Goal: Information Seeking & Learning: Learn about a topic

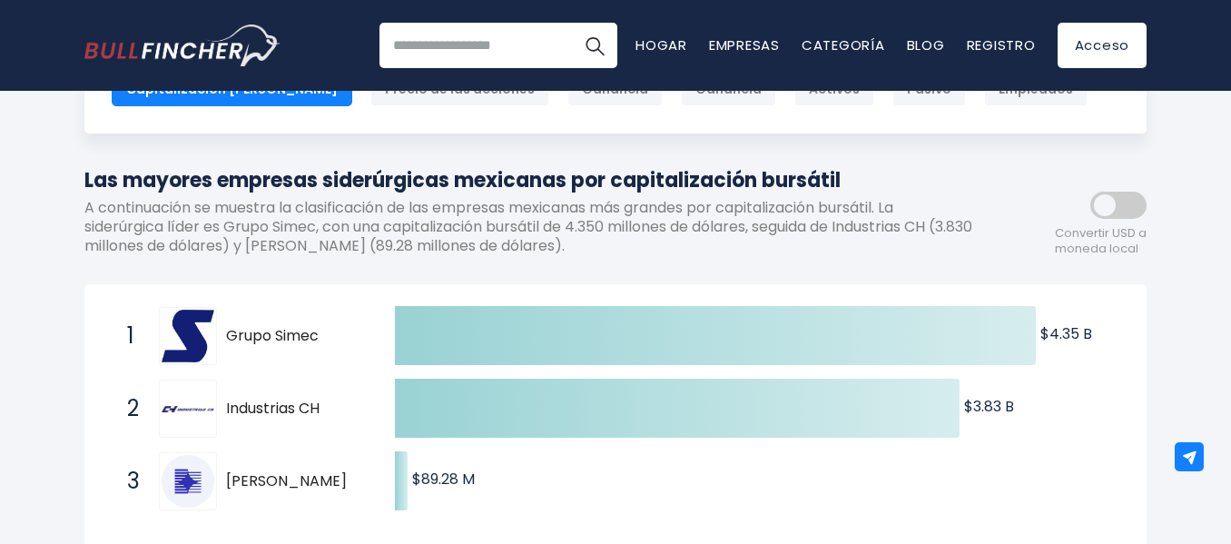
scroll to position [152, 0]
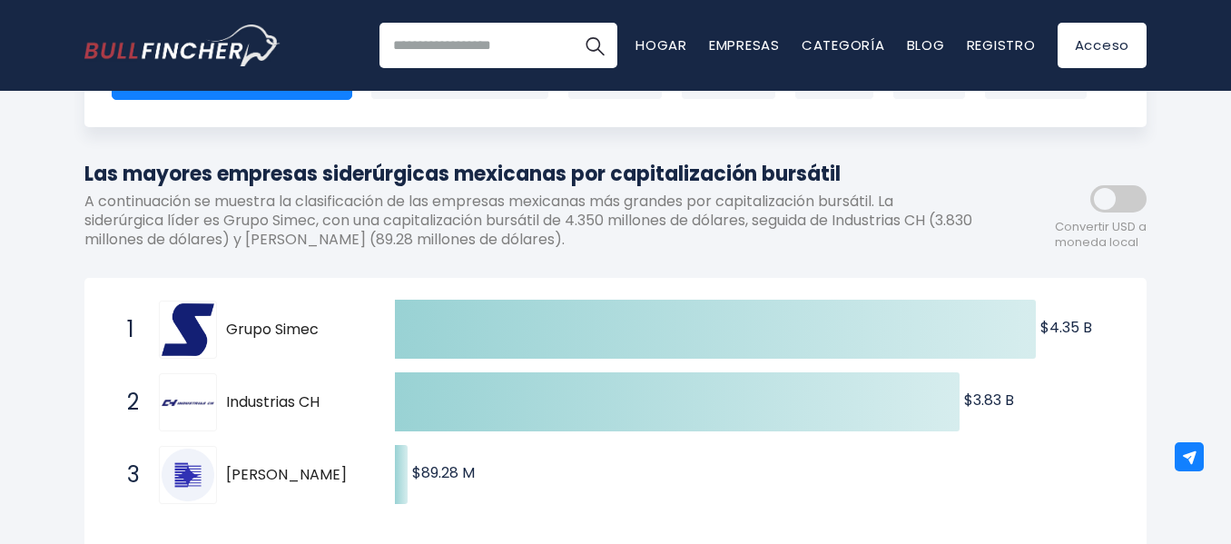
click at [255, 330] on font "Grupo Simec" at bounding box center [272, 329] width 93 height 21
drag, startPoint x: 227, startPoint y: 326, endPoint x: 343, endPoint y: 330, distance: 116.3
click at [343, 330] on span "Grupo Simec" at bounding box center [294, 329] width 137 height 19
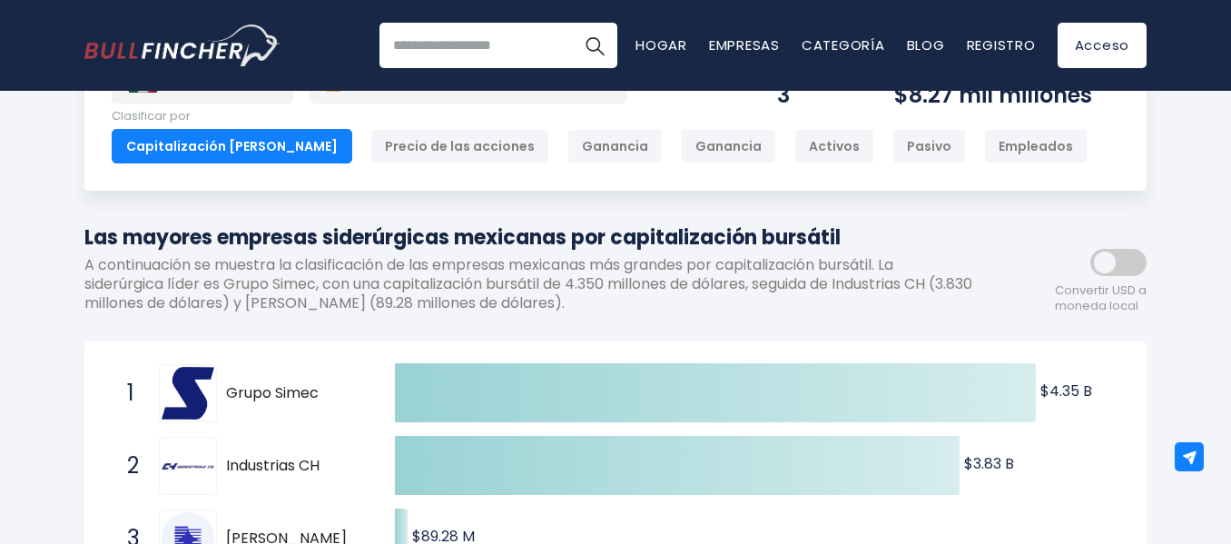
scroll to position [0, 0]
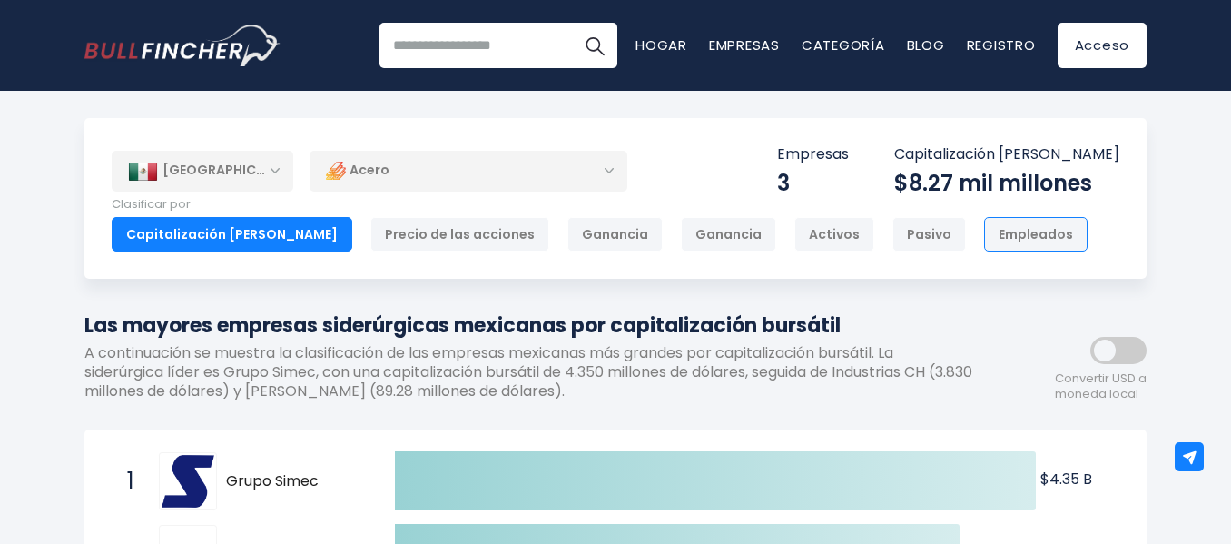
click at [999, 235] on font "Empleados" at bounding box center [1036, 234] width 74 height 18
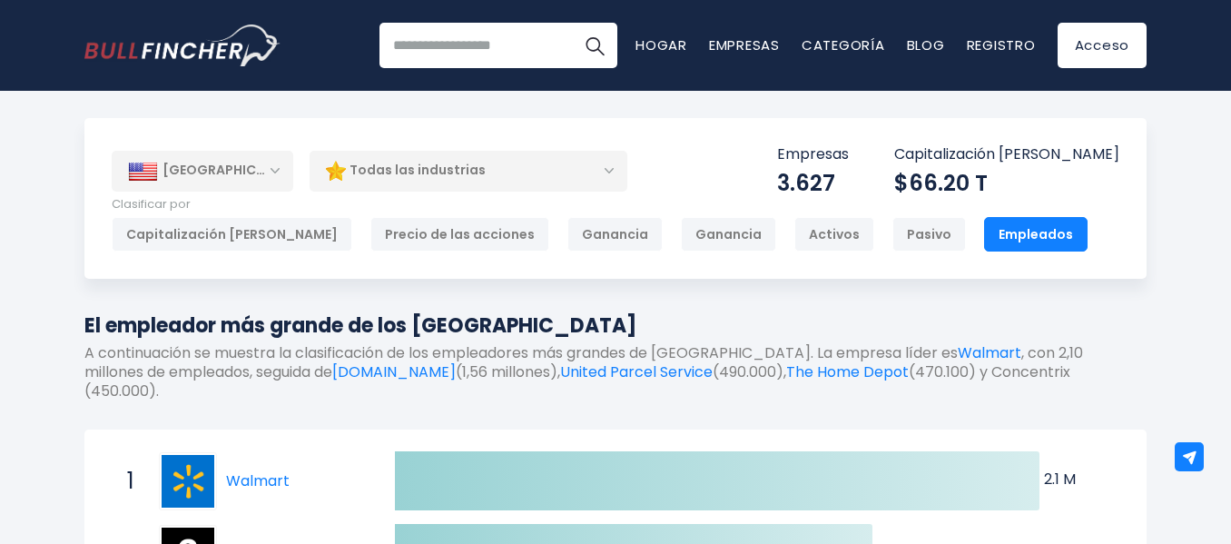
click at [225, 166] on font "[GEOGRAPHIC_DATA]" at bounding box center [235, 170] width 145 height 18
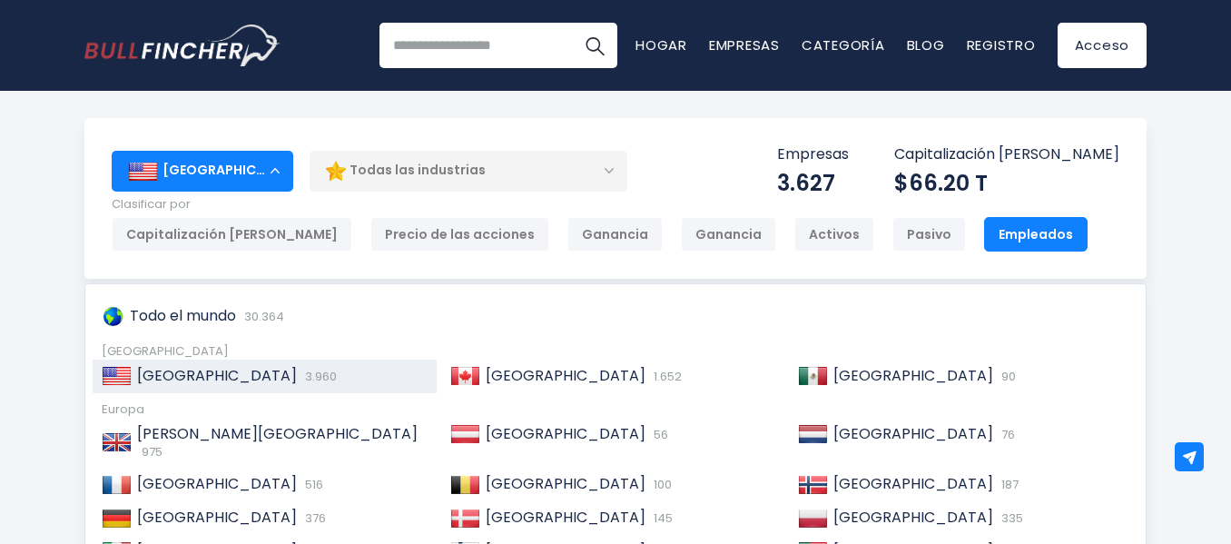
scroll to position [11, 0]
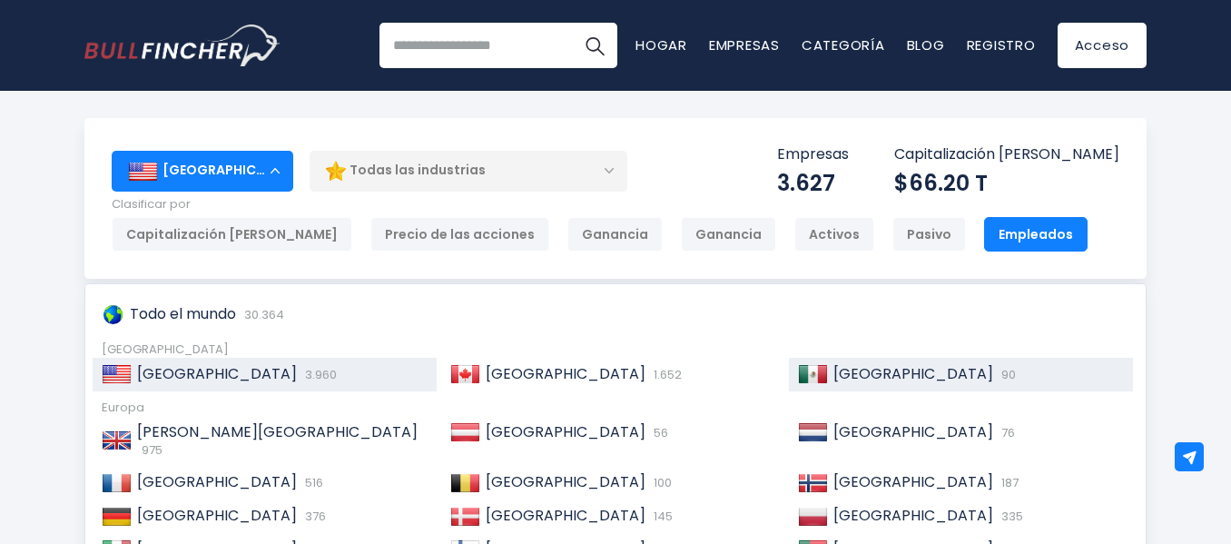
click at [863, 364] on font "[GEOGRAPHIC_DATA]" at bounding box center [913, 373] width 160 height 21
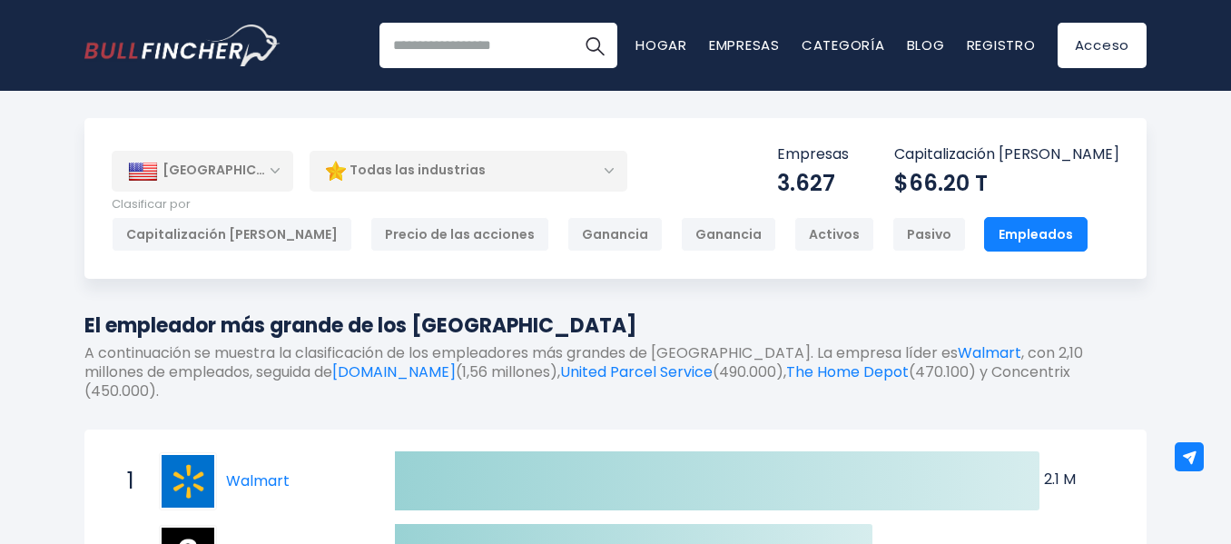
click at [209, 170] on font "[GEOGRAPHIC_DATA]" at bounding box center [235, 170] width 145 height 18
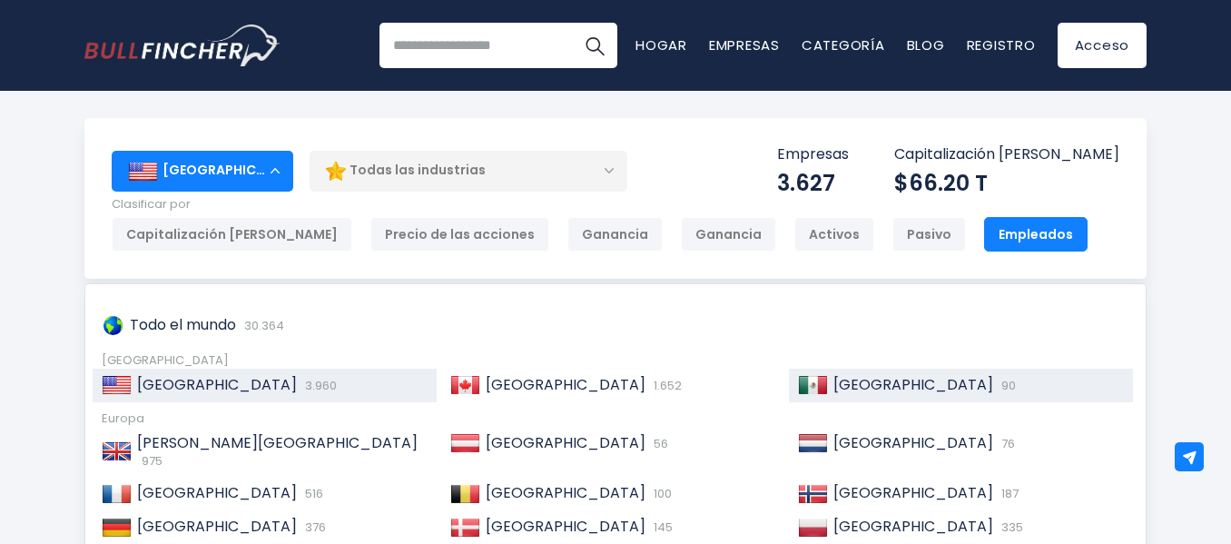
click at [871, 374] on font "[GEOGRAPHIC_DATA]" at bounding box center [913, 384] width 160 height 21
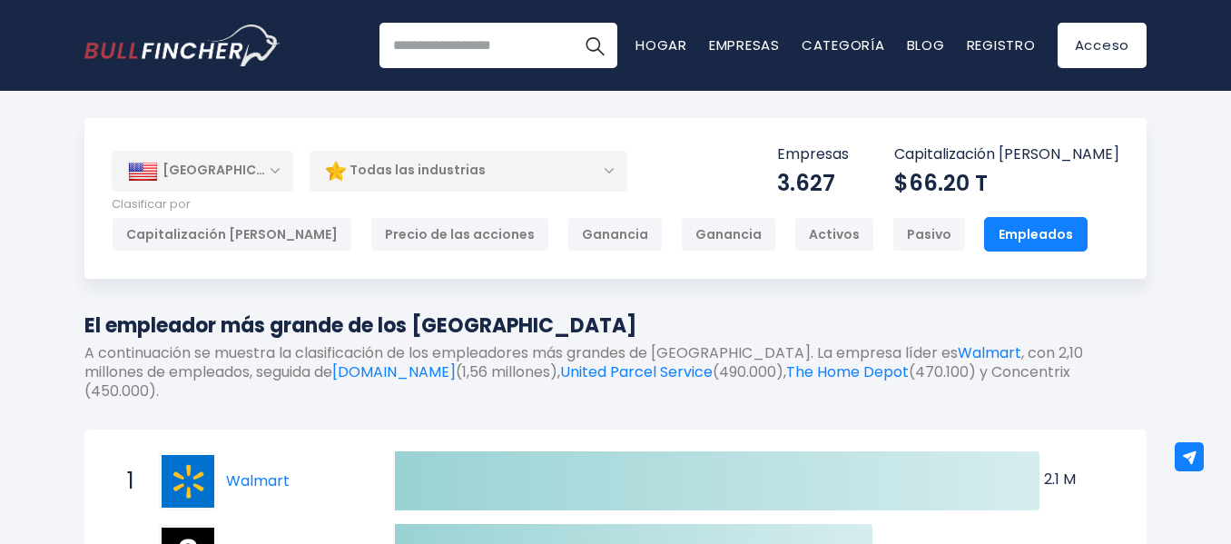
click at [591, 173] on div "Todas las industrias" at bounding box center [469, 171] width 318 height 42
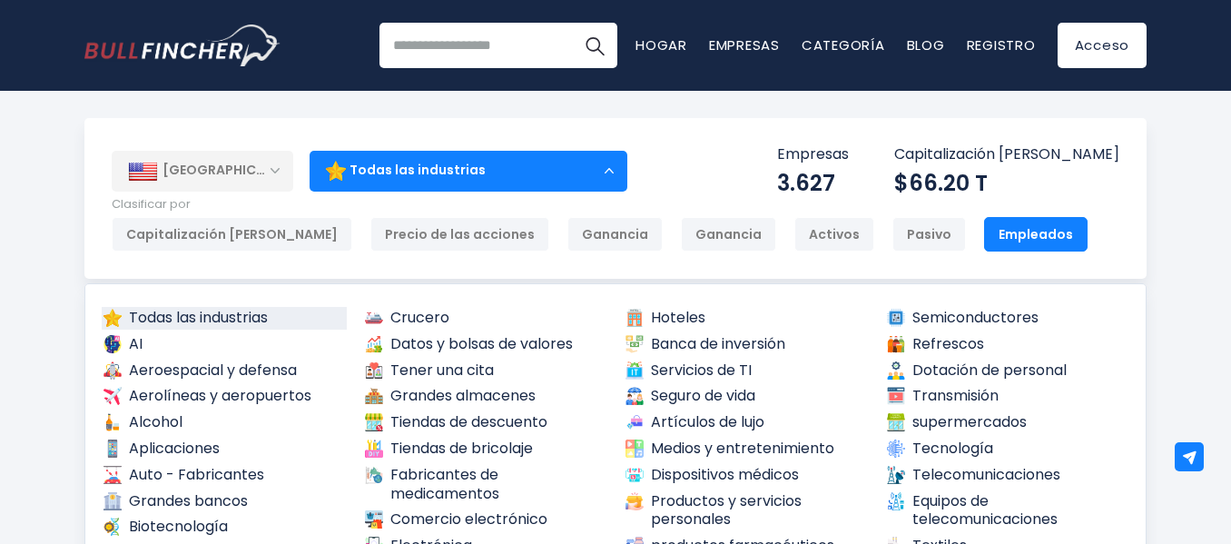
click at [219, 169] on font "[GEOGRAPHIC_DATA]" at bounding box center [235, 170] width 145 height 18
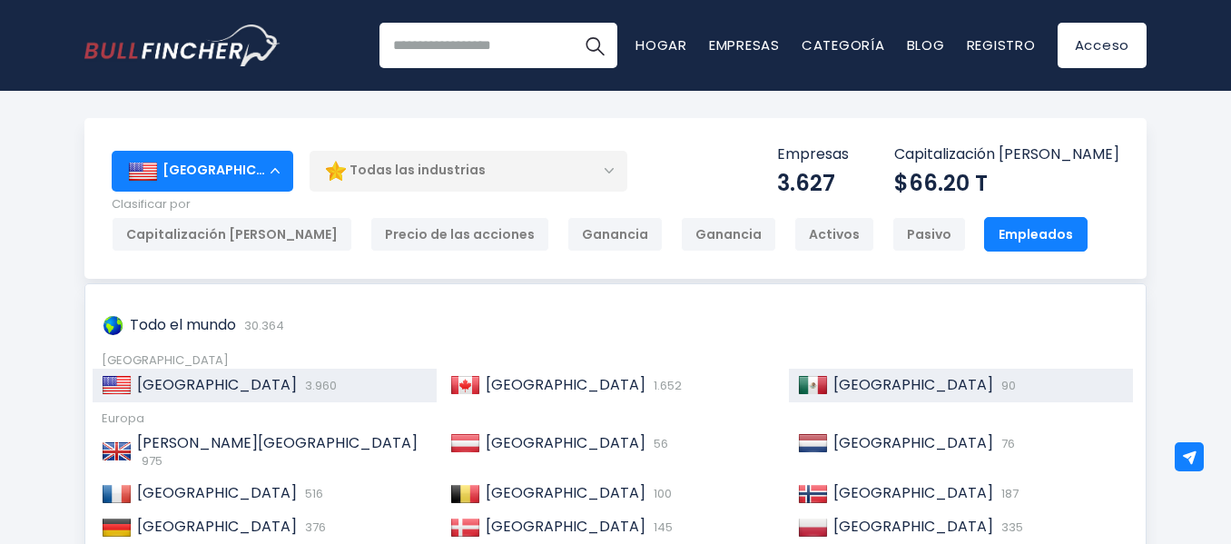
click at [870, 390] on font "[GEOGRAPHIC_DATA]" at bounding box center [913, 384] width 160 height 21
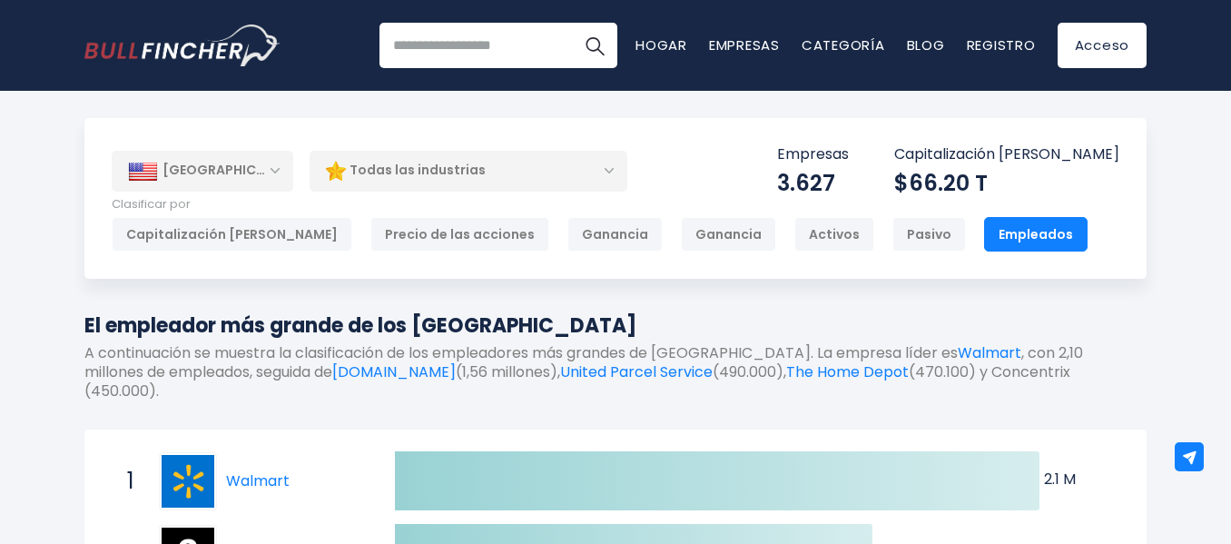
click at [192, 179] on font "[GEOGRAPHIC_DATA]" at bounding box center [235, 170] width 145 height 18
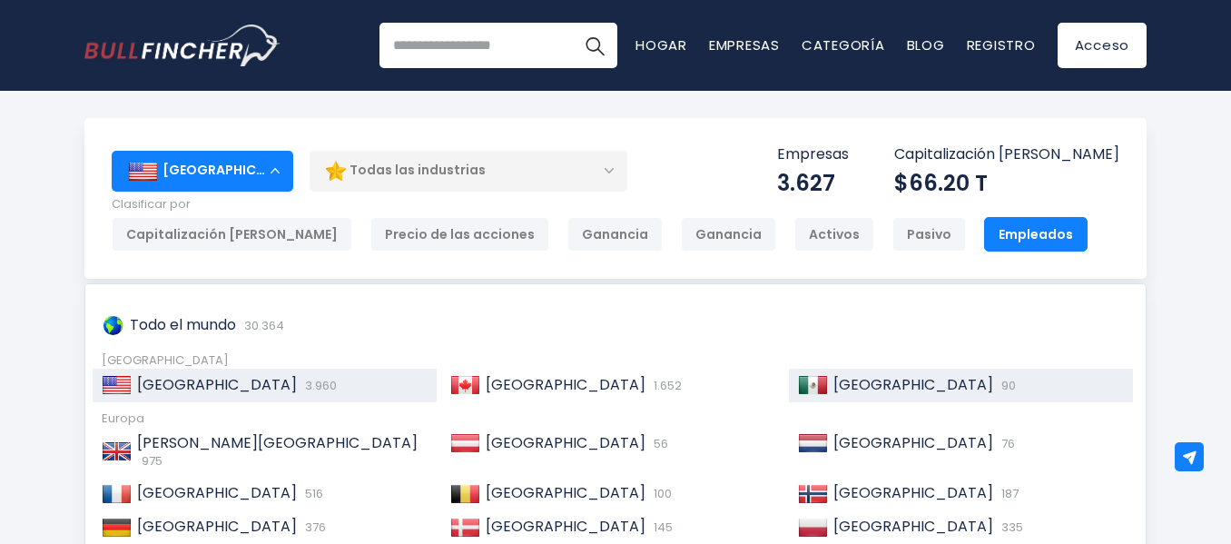
click at [833, 382] on font "[GEOGRAPHIC_DATA]" at bounding box center [913, 384] width 160 height 21
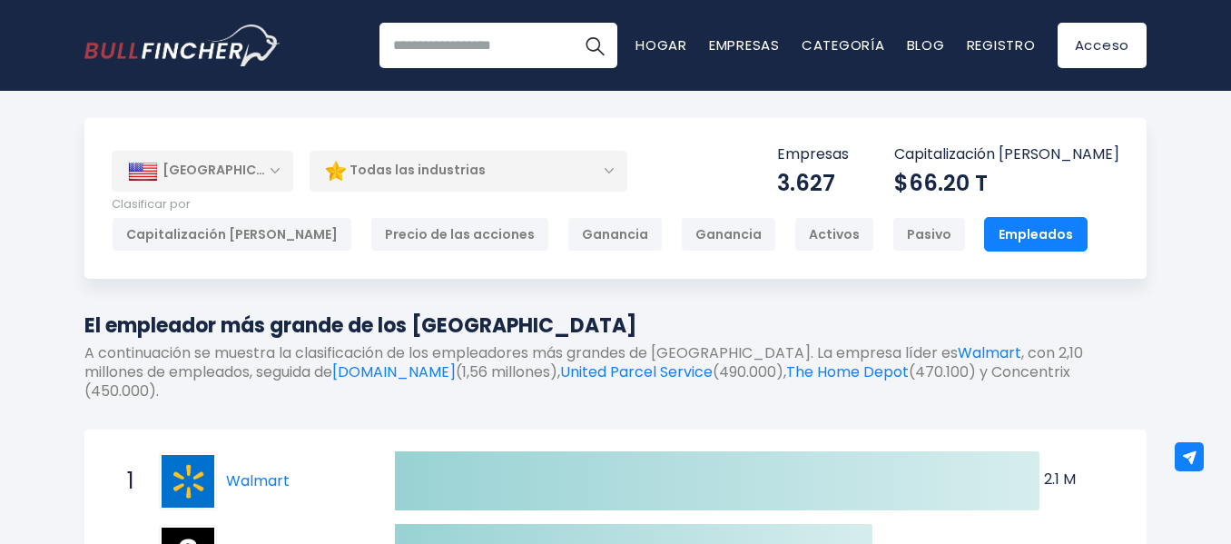
click at [217, 165] on font "[GEOGRAPHIC_DATA]" at bounding box center [235, 170] width 145 height 18
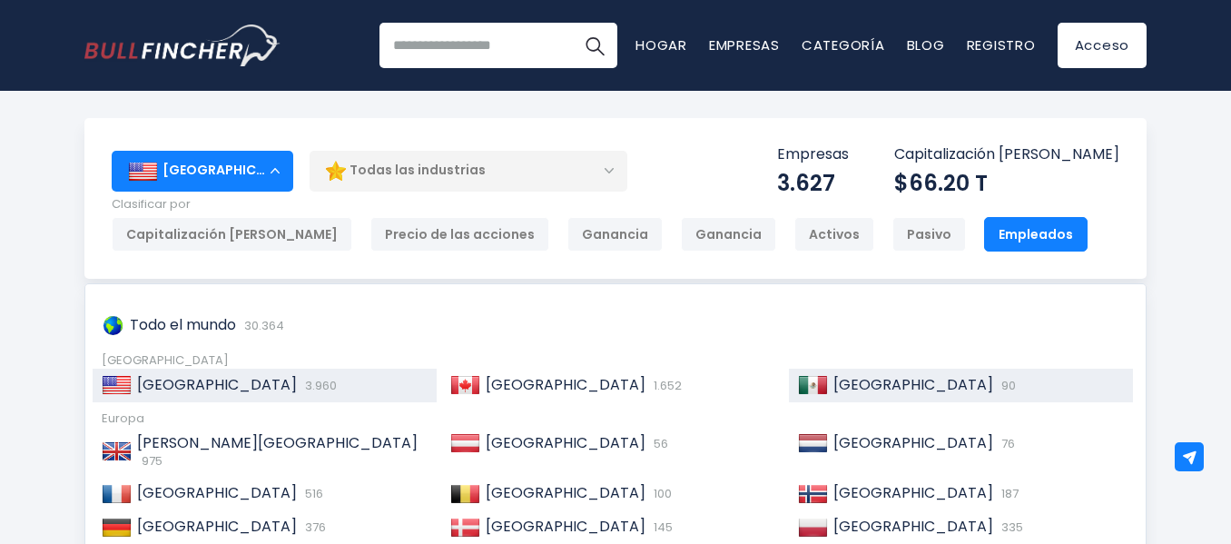
click at [862, 385] on font "[GEOGRAPHIC_DATA]" at bounding box center [913, 384] width 160 height 21
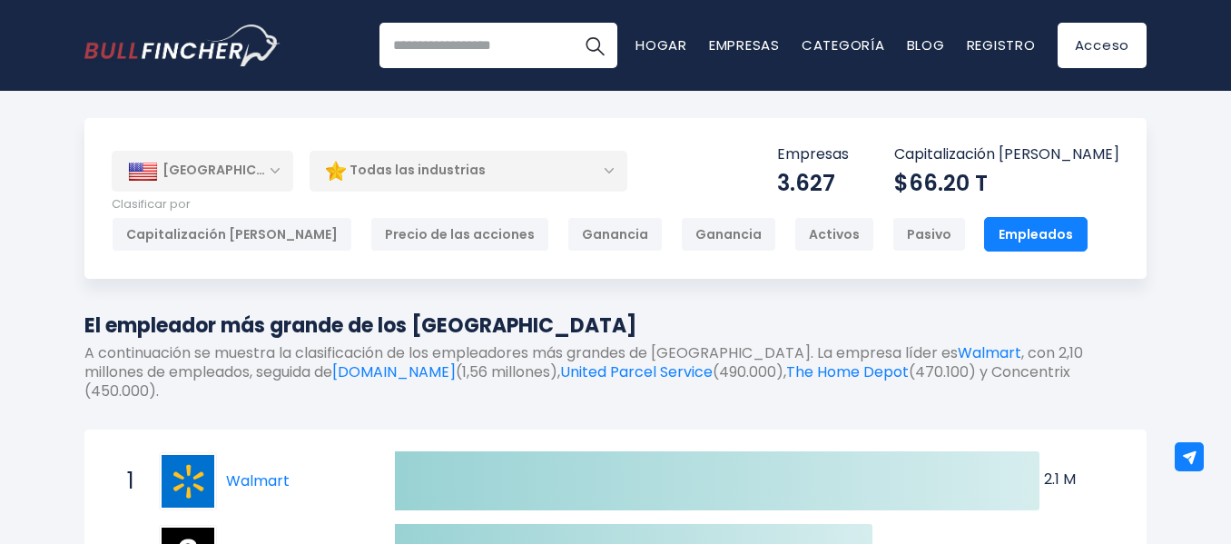
click at [606, 168] on div "Todas las industrias" at bounding box center [469, 171] width 318 height 42
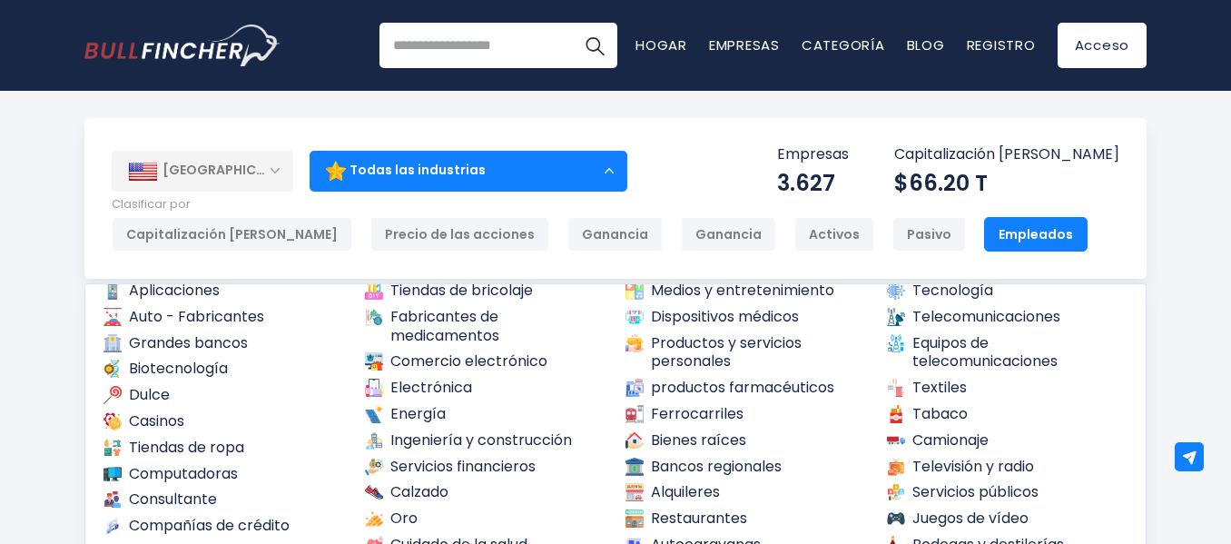
scroll to position [160, 0]
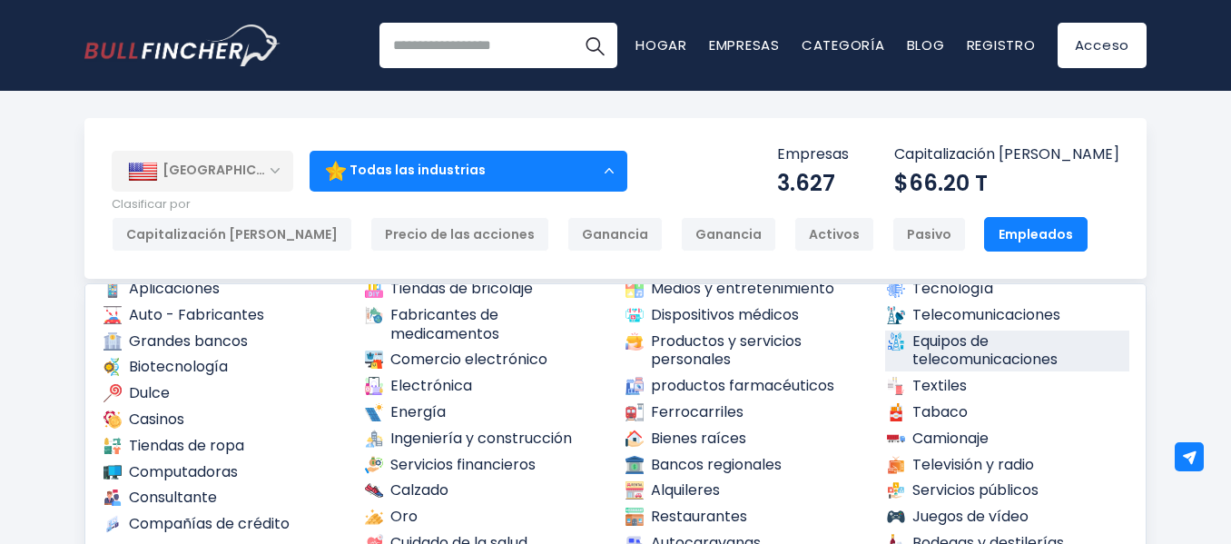
click at [936, 343] on font "Equipos de telecomunicaciones" at bounding box center [984, 350] width 145 height 40
